Goal: Task Accomplishment & Management: Complete application form

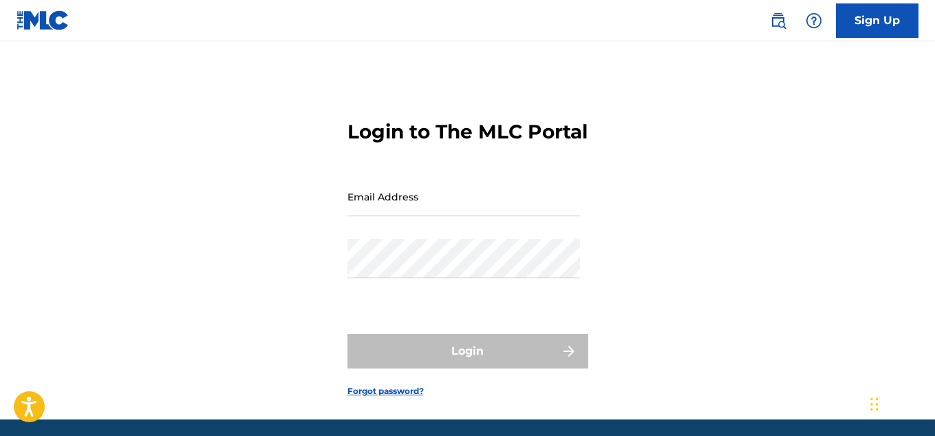
click at [907, 22] on link "Sign Up" at bounding box center [877, 20] width 83 height 34
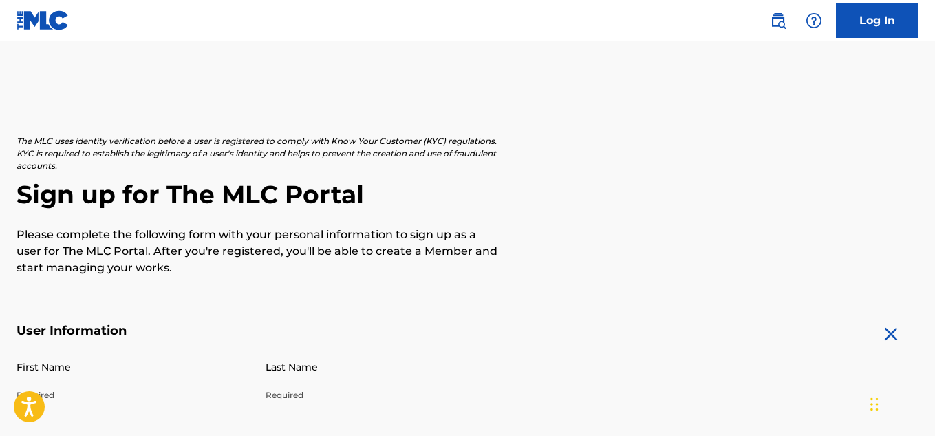
click at [780, 181] on h2 "Sign up for The MLC Portal" at bounding box center [468, 194] width 902 height 31
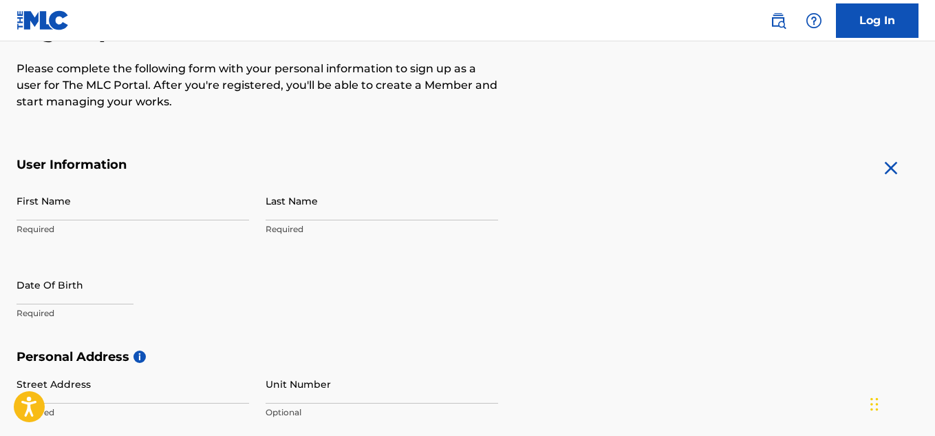
scroll to position [193, 0]
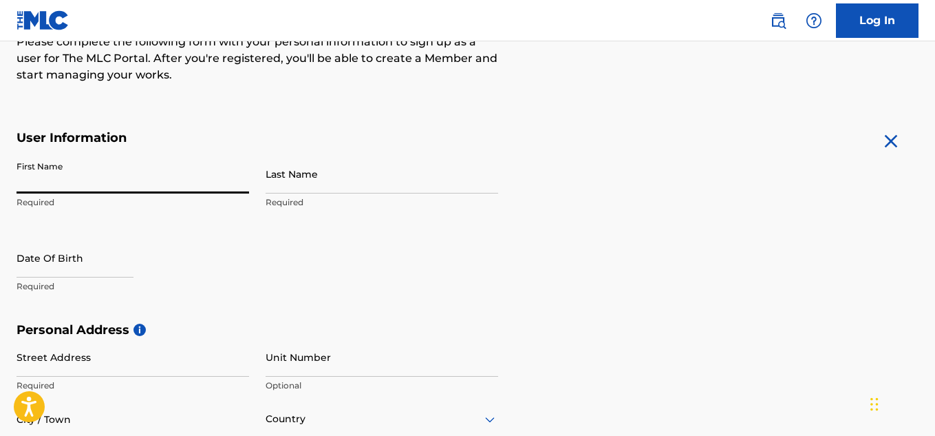
click at [208, 169] on input "First Name" at bounding box center [133, 173] width 233 height 39
type input "[PERSON_NAME]"
click at [345, 172] on input "Last Name" at bounding box center [382, 173] width 233 height 39
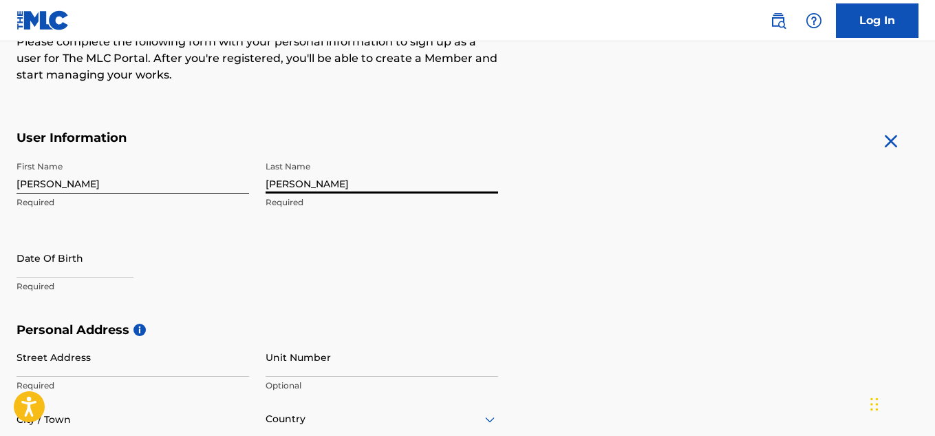
type input "[PERSON_NAME]"
click at [133, 264] on input "text" at bounding box center [75, 257] width 117 height 39
select select "8"
select select "2025"
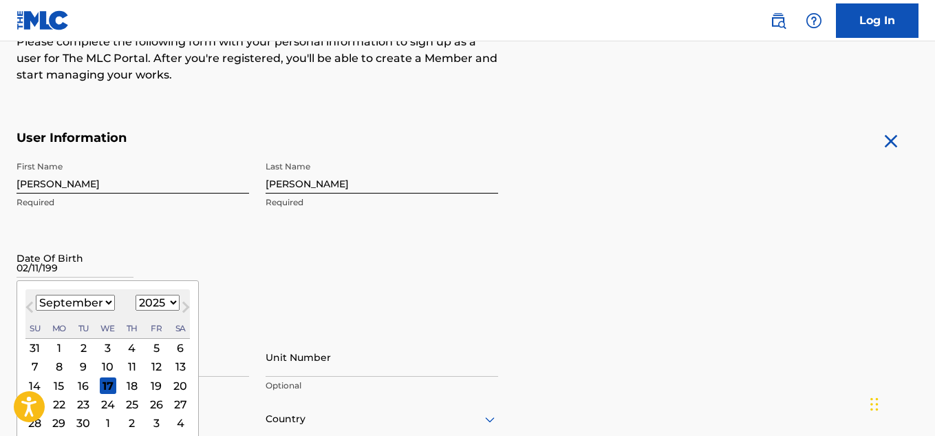
type input "[DATE]"
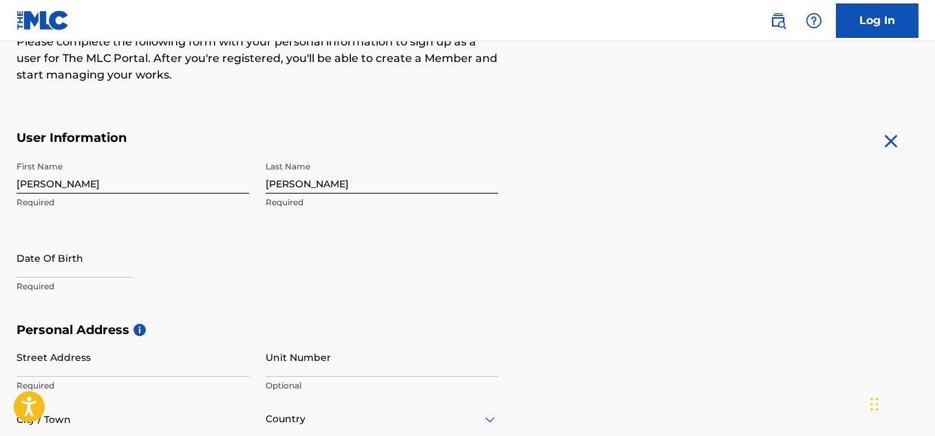
click at [260, 298] on div "First Name [PERSON_NAME] Required Last Name [PERSON_NAME] Required Date Of Birt…" at bounding box center [258, 238] width 482 height 168
select select "8"
select select "2025"
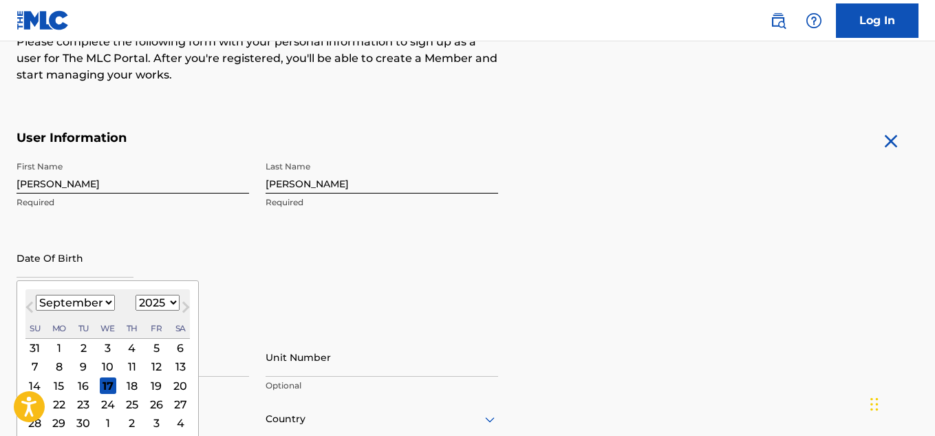
click at [124, 276] on input "text" at bounding box center [75, 257] width 117 height 39
click at [100, 306] on select "January February March April May June July August September October November De…" at bounding box center [75, 302] width 79 height 16
select select "1"
click at [36, 294] on select "January February March April May June July August September October November De…" at bounding box center [75, 302] width 79 height 16
click at [76, 385] on div "11" at bounding box center [83, 385] width 17 height 17
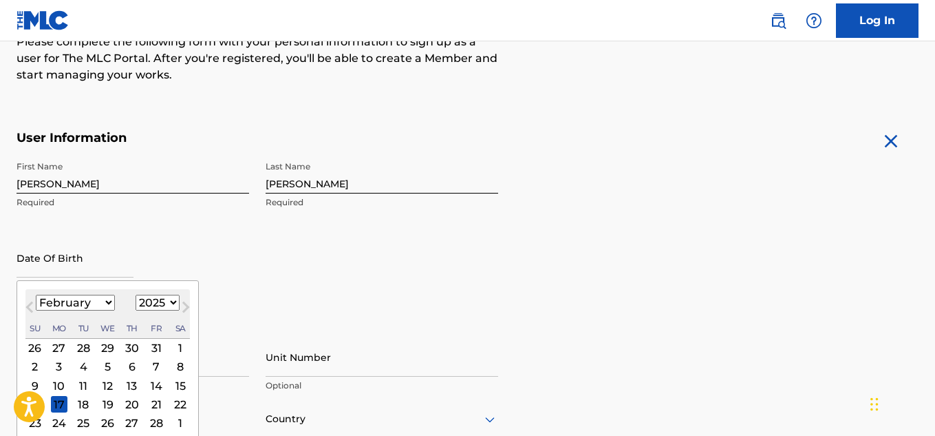
type input "[DATE]"
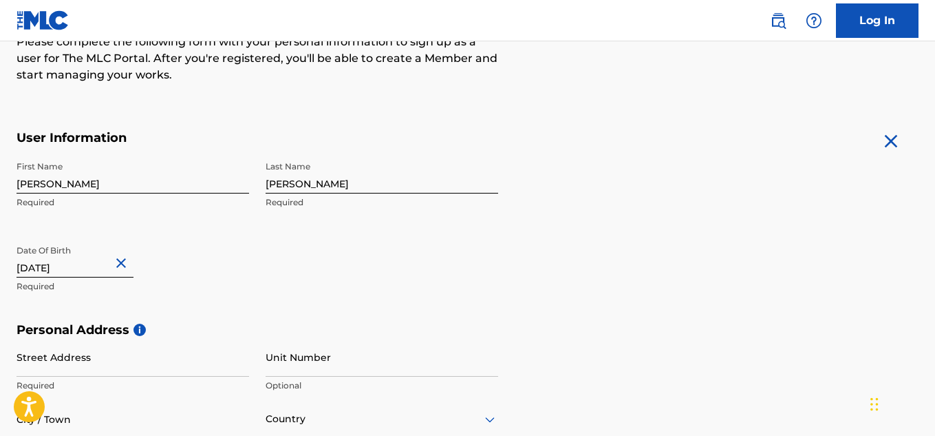
click at [91, 258] on input "[DATE]" at bounding box center [75, 257] width 117 height 39
select select "1"
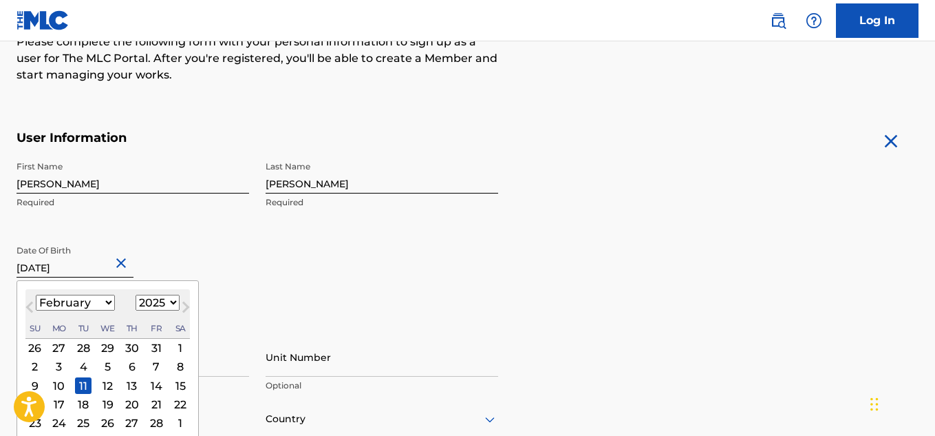
click at [164, 304] on select "1899 1900 1901 1902 1903 1904 1905 1906 1907 1908 1909 1910 1911 1912 1913 1914…" at bounding box center [158, 302] width 44 height 16
select select "1999"
click at [136, 294] on select "1899 1900 1901 1902 1903 1904 1905 1906 1907 1908 1909 1910 1911 1912 1913 1914…" at bounding box center [158, 302] width 44 height 16
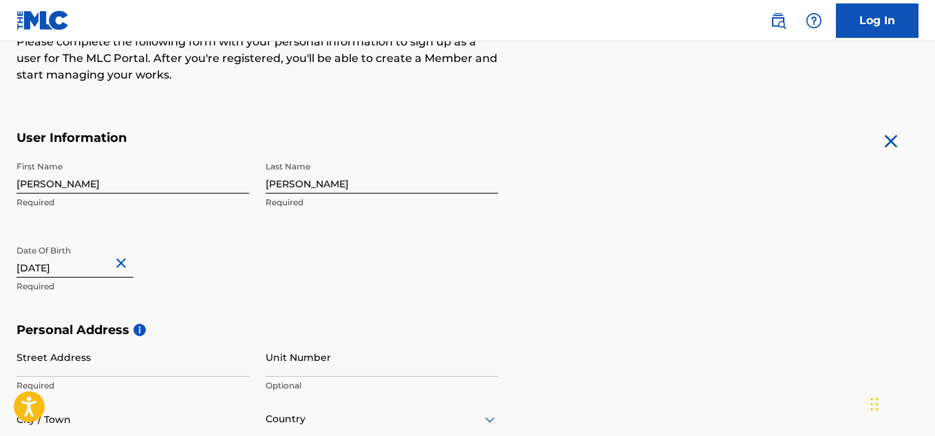
click at [259, 245] on div "First Name [PERSON_NAME] Required Last Name [PERSON_NAME] Required Date Of Birt…" at bounding box center [258, 238] width 482 height 168
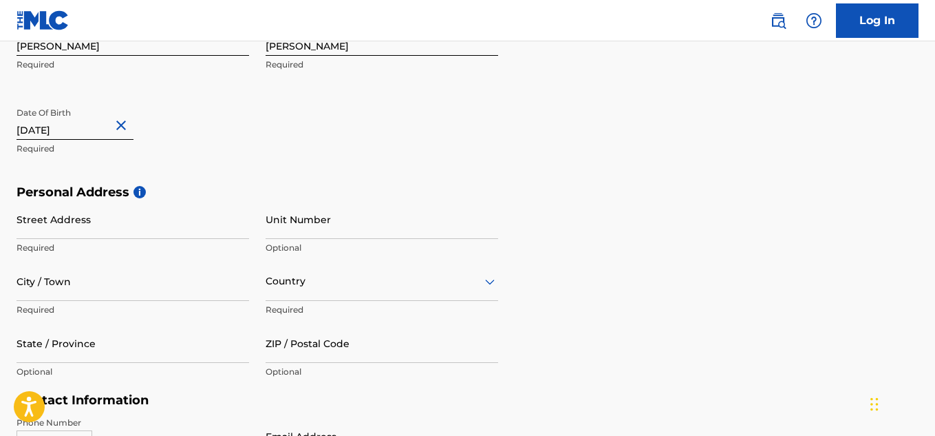
scroll to position [358, 0]
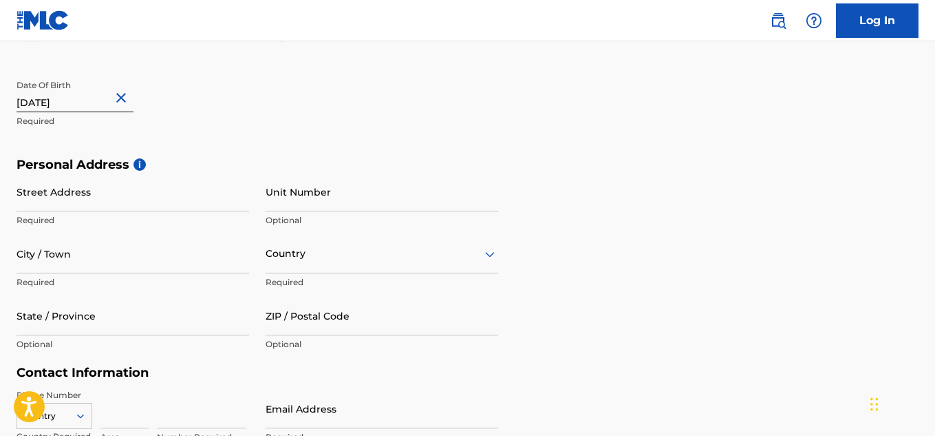
click at [108, 202] on input "Street Address" at bounding box center [133, 191] width 233 height 39
type input "[STREET_ADDRESS]"
type input "Windgap"
type input "[GEOGRAPHIC_DATA]"
type input "[US_STATE]"
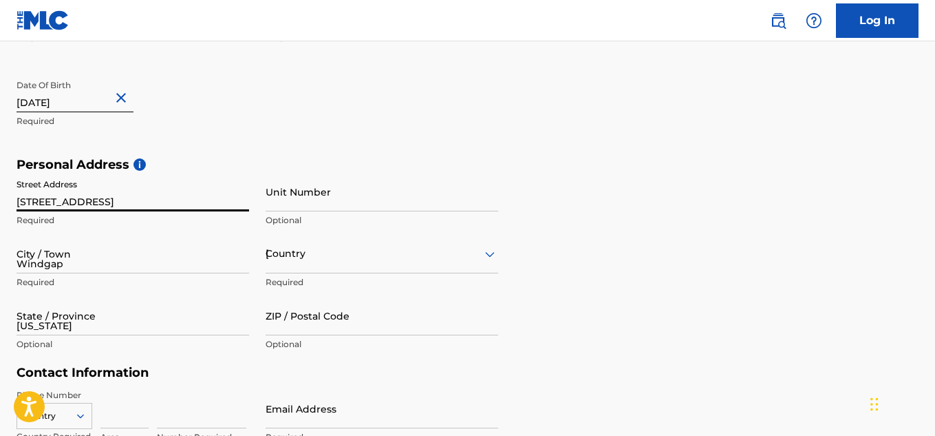
type input "18091"
type input "484"
type input "6258583"
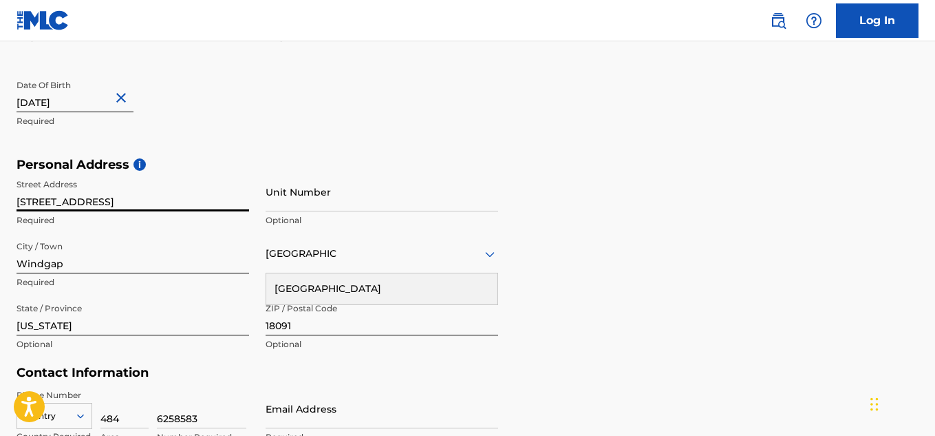
click at [297, 152] on div "First Name [PERSON_NAME] Required Last Name [PERSON_NAME] Required Date Of Birt…" at bounding box center [258, 73] width 482 height 168
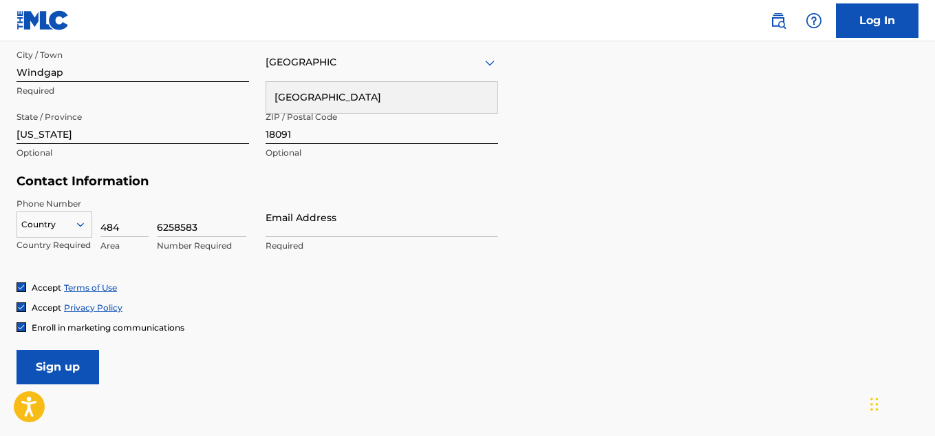
scroll to position [550, 0]
click at [74, 217] on icon at bounding box center [80, 223] width 12 height 12
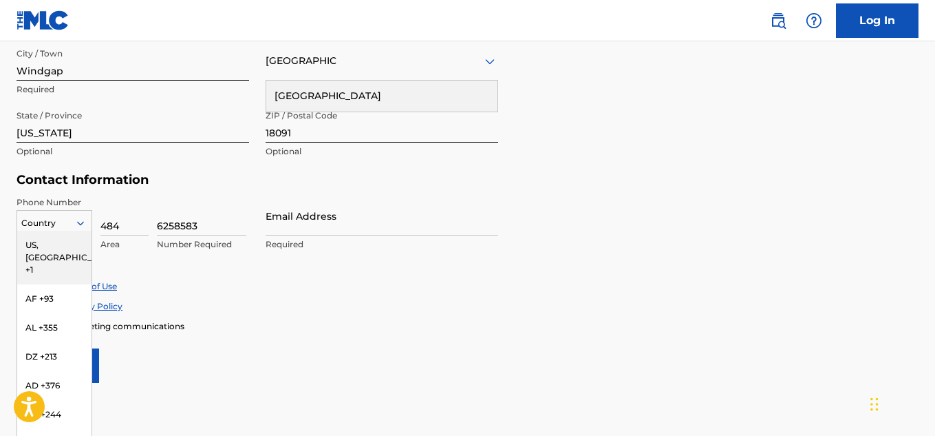
scroll to position [553, 0]
type input "a"
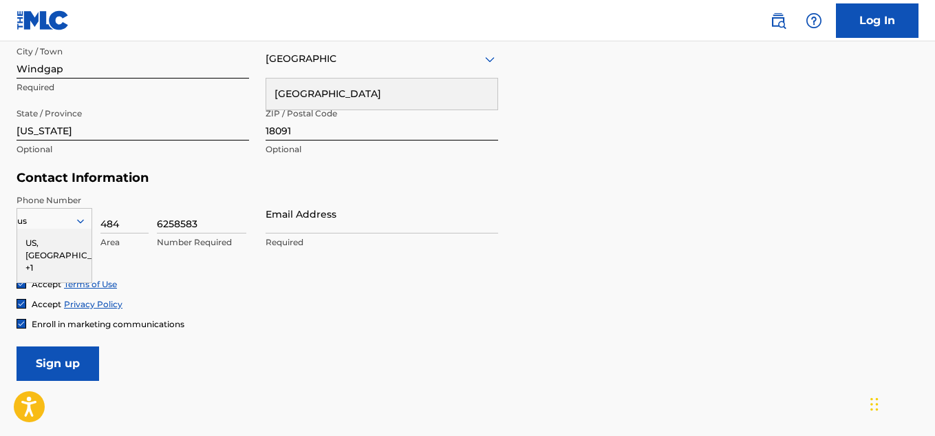
type input "u"
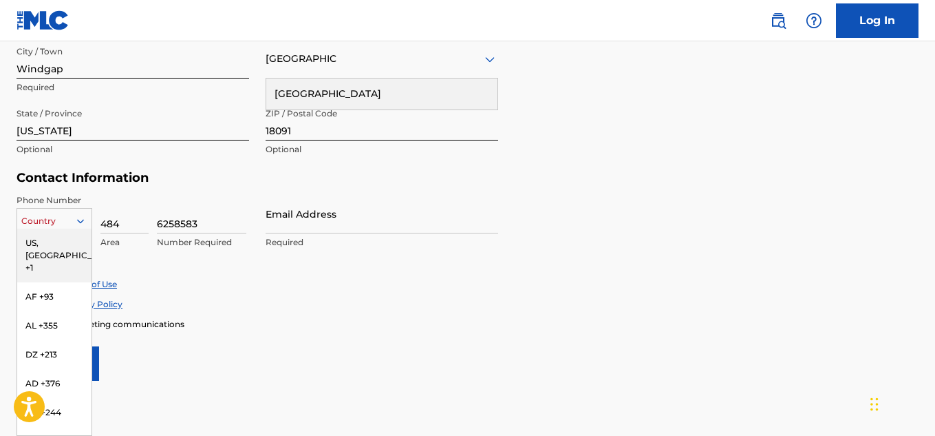
click at [76, 225] on icon at bounding box center [80, 221] width 12 height 12
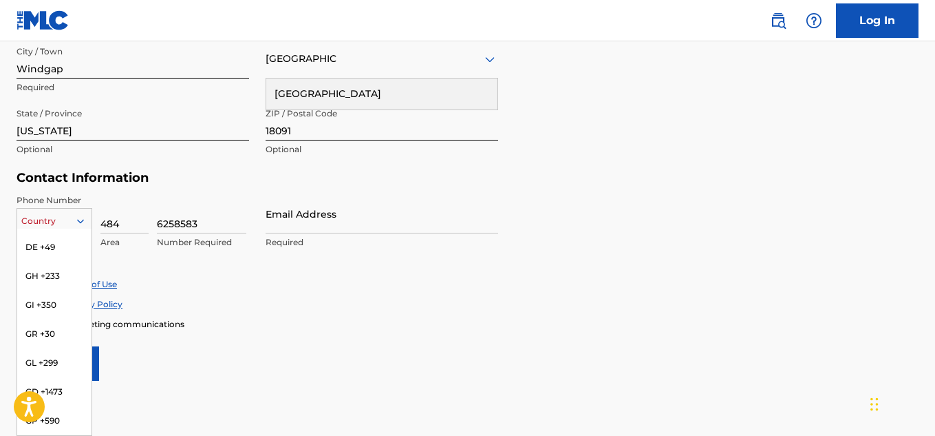
scroll to position [2050, 0]
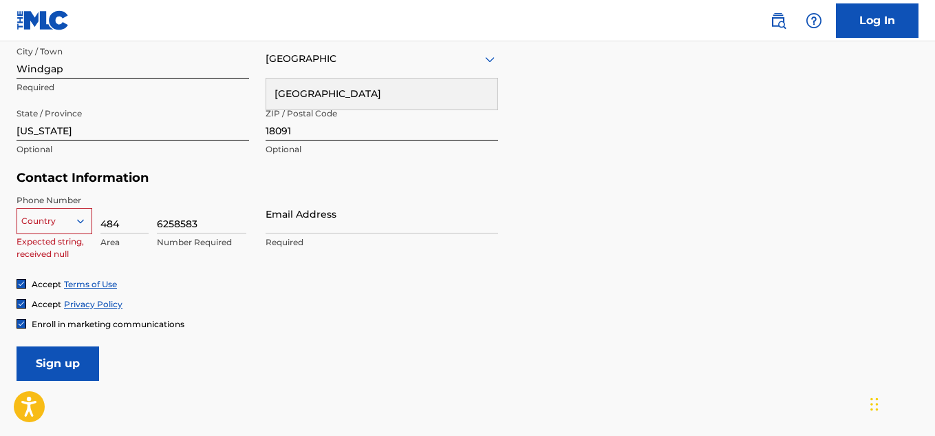
click at [127, 310] on div "Accept Terms of Use Accept Privacy Policy Enroll in marketing communications" at bounding box center [468, 304] width 902 height 52
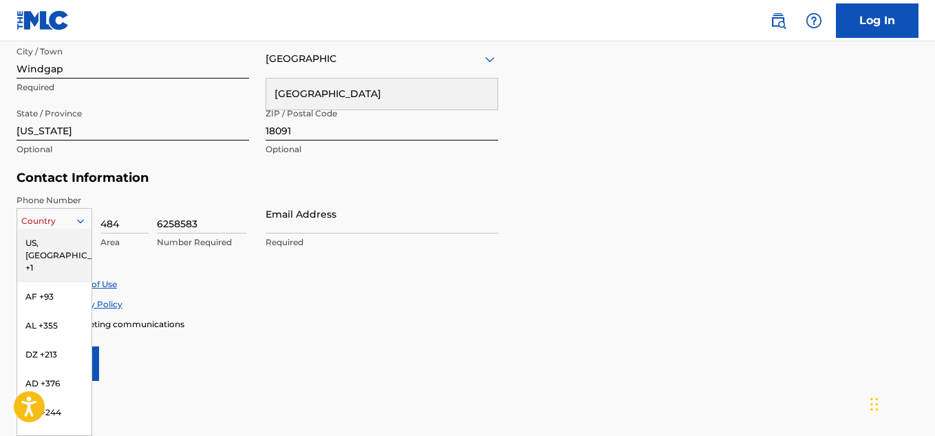
click at [81, 215] on icon at bounding box center [80, 221] width 12 height 12
click at [58, 243] on div "US, [GEOGRAPHIC_DATA] +1" at bounding box center [54, 255] width 74 height 54
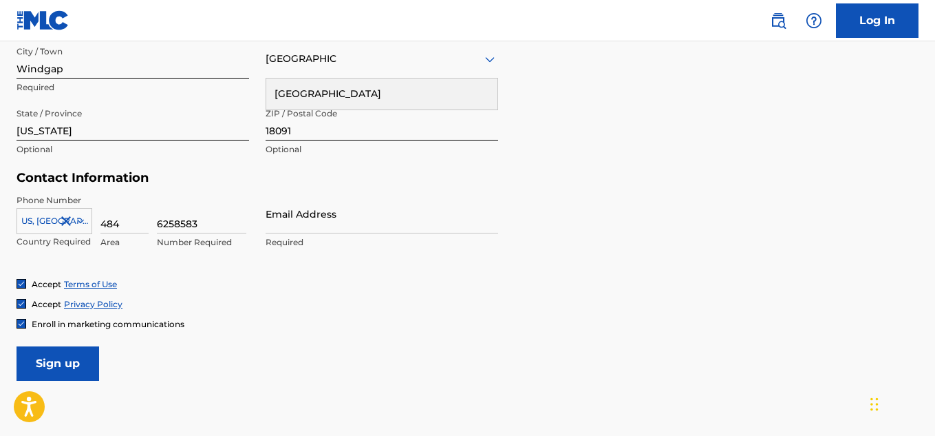
click at [299, 222] on input "Email Address" at bounding box center [382, 213] width 233 height 39
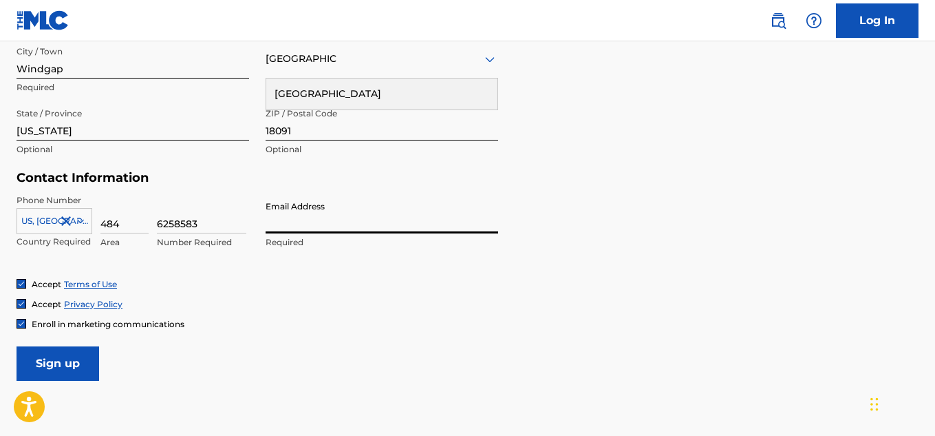
type input "[EMAIL_ADDRESS][DOMAIN_NAME]"
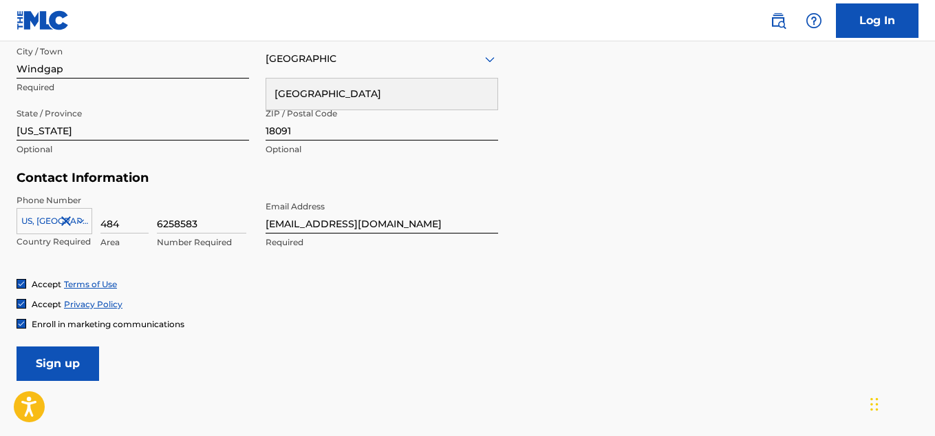
click at [87, 358] on input "Sign up" at bounding box center [58, 363] width 83 height 34
click at [438, 65] on div at bounding box center [382, 58] width 233 height 17
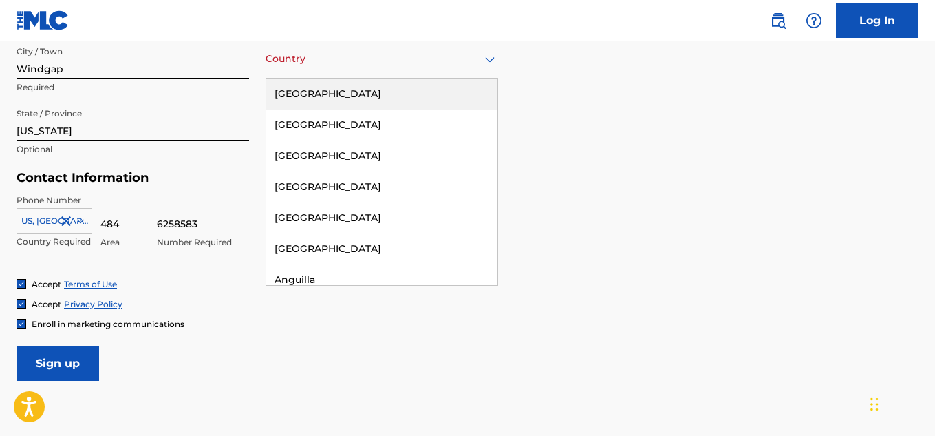
click at [440, 83] on div "[GEOGRAPHIC_DATA]" at bounding box center [381, 93] width 231 height 31
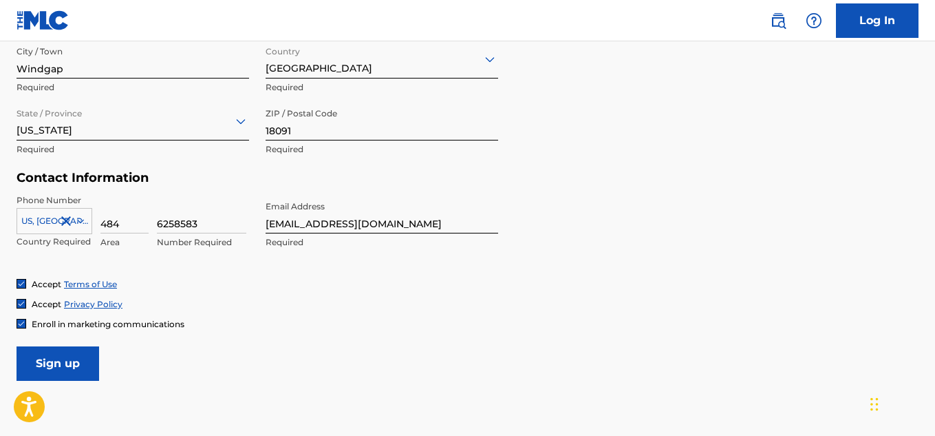
click at [90, 351] on input "Sign up" at bounding box center [58, 363] width 83 height 34
